Goal: Communication & Community: Answer question/provide support

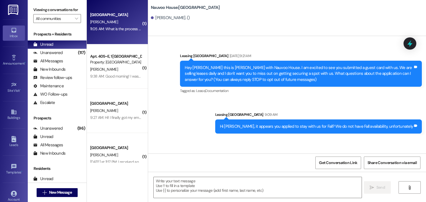
click at [114, 34] on div "[GEOGRAPHIC_DATA] Prospect [PERSON_NAME] 11:05 AM: What is the process for earl…" at bounding box center [117, 22] width 61 height 44
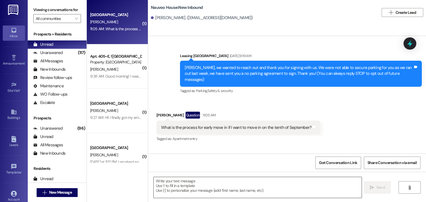
click at [199, 193] on textarea at bounding box center [258, 187] width 208 height 21
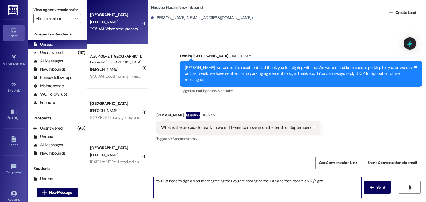
type textarea "You just need to sign a document agreeing that you are coming on the 10th and t…"
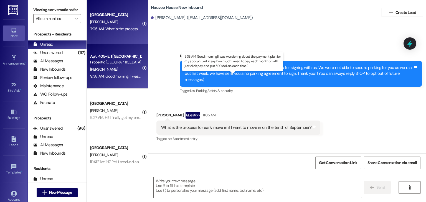
click at [127, 75] on div "9:38 AM: Good morning! I was wondering about the payment plan for my account, w…" at bounding box center [237, 76] width 294 height 5
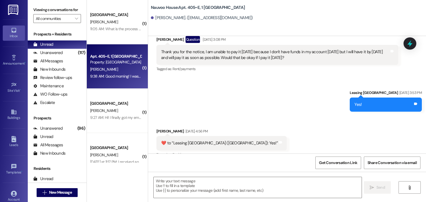
scroll to position [7196, 0]
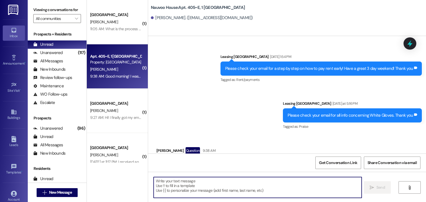
click at [170, 184] on textarea at bounding box center [258, 187] width 208 height 21
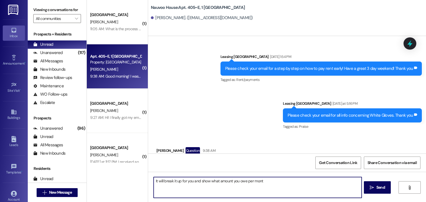
type textarea "It will break it up for you and show what amount you owe per month"
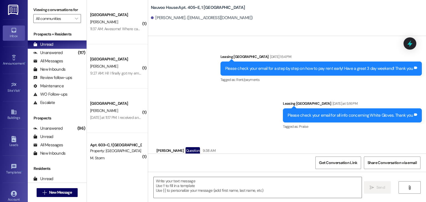
click at [117, 62] on div "[GEOGRAPHIC_DATA]" at bounding box center [115, 59] width 51 height 6
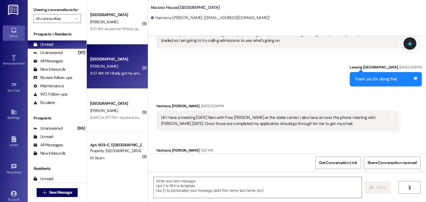
scroll to position [266, 0]
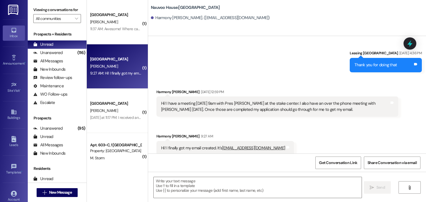
drag, startPoint x: 197, startPoint y: 159, endPoint x: 165, endPoint y: 160, distance: 32.2
click at [165, 160] on div "Get Conversation Link Share Conversation via email" at bounding box center [287, 163] width 278 height 18
